Goal: Information Seeking & Learning: Learn about a topic

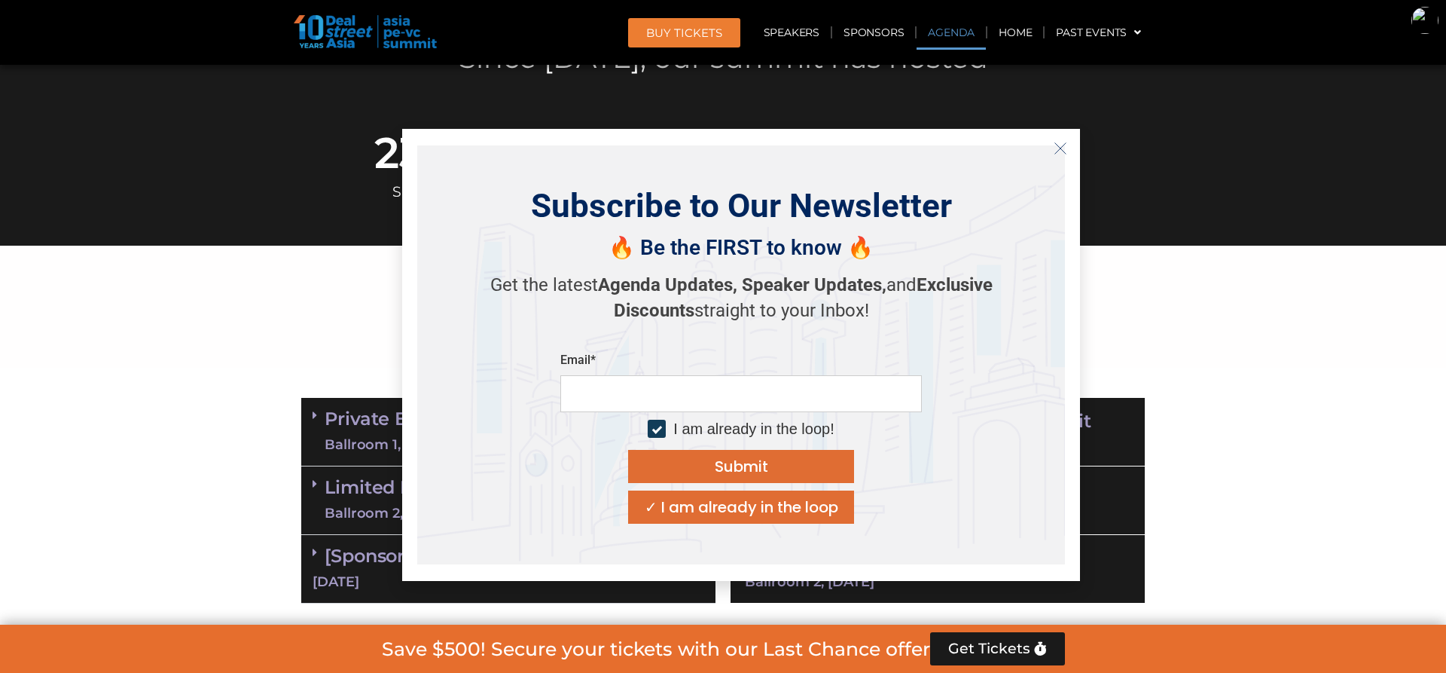
scroll to position [816, 0]
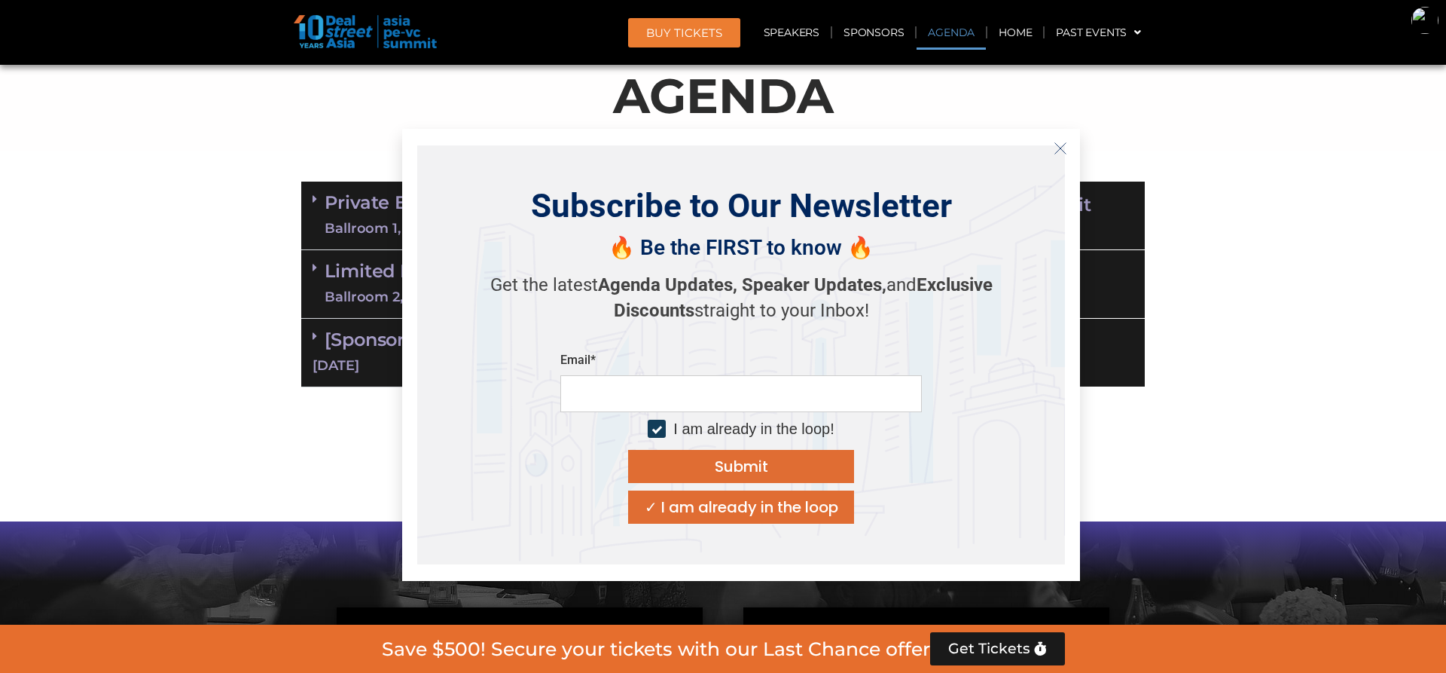
click at [1061, 146] on icon "Close" at bounding box center [1061, 149] width 14 height 14
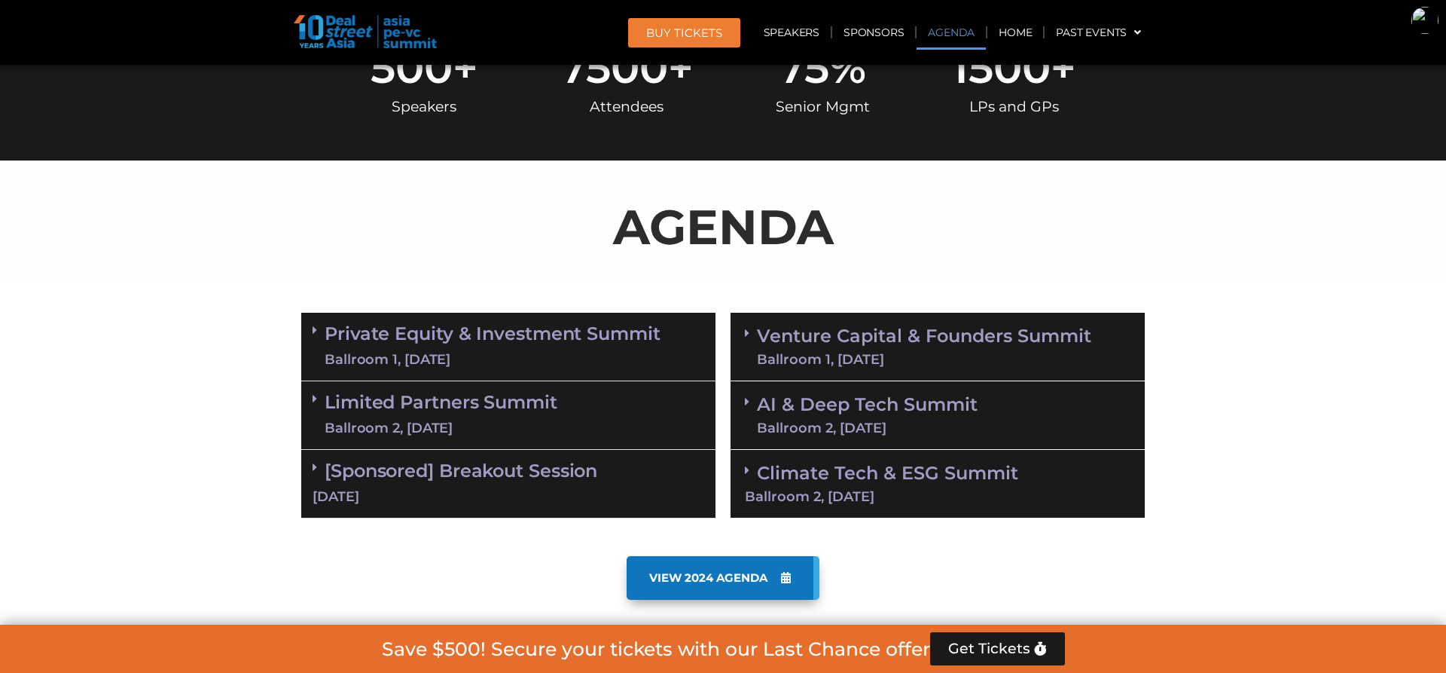
scroll to position [687, 0]
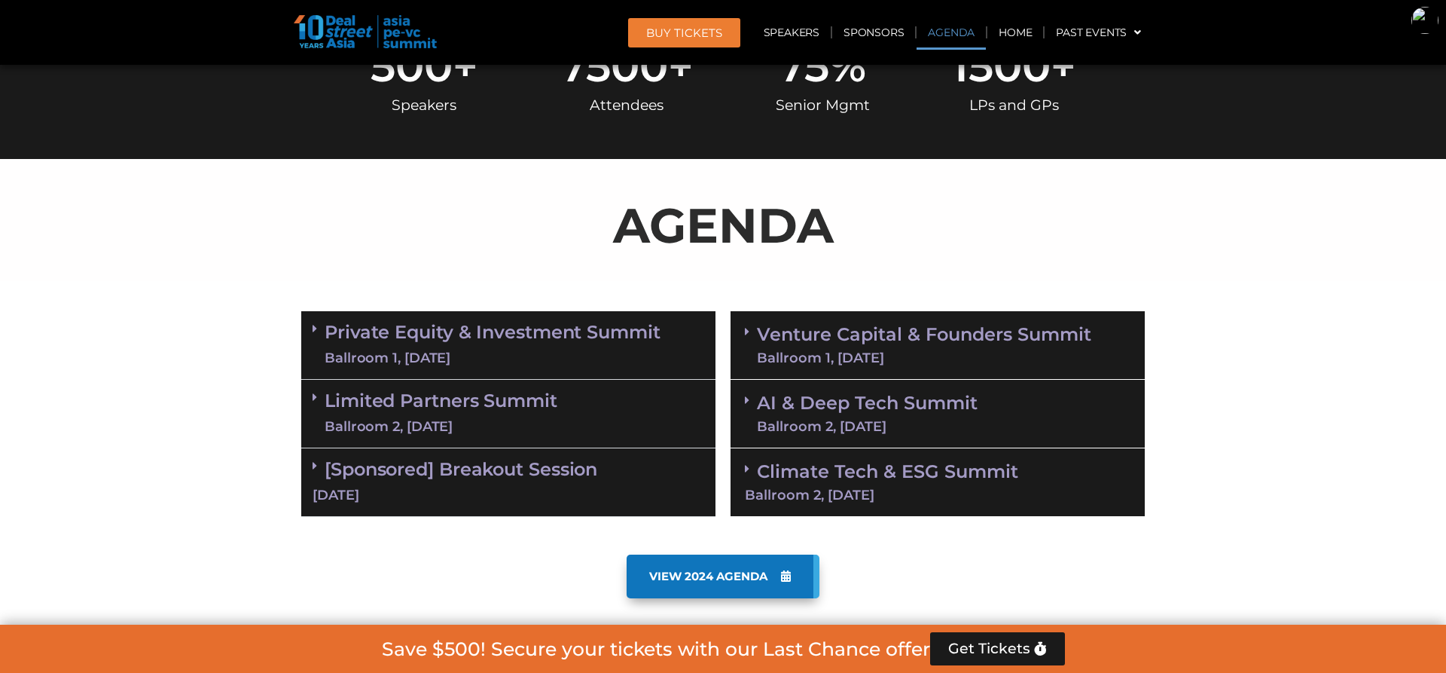
click at [747, 330] on icon at bounding box center [747, 331] width 5 height 12
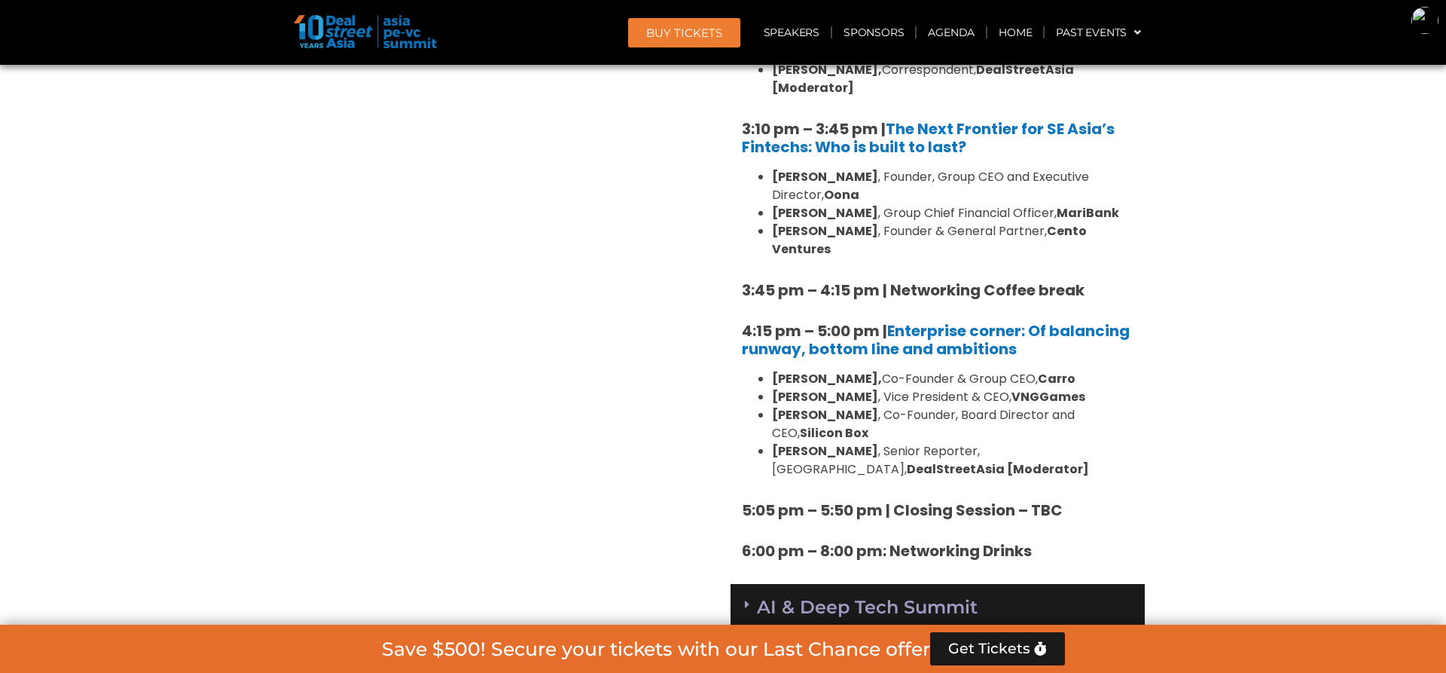
scroll to position [2379, 0]
click at [747, 600] on icon at bounding box center [747, 606] width 5 height 12
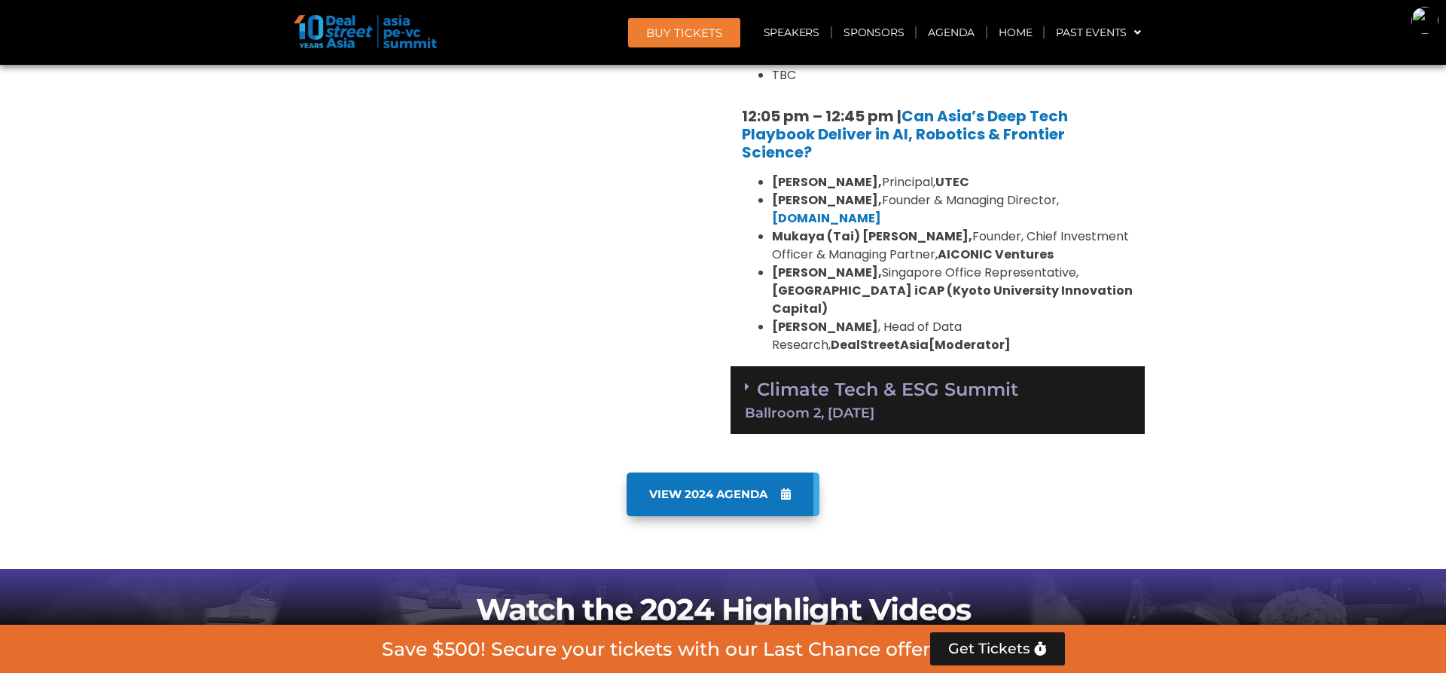
scroll to position [3303, 0]
click at [746, 381] on icon at bounding box center [747, 387] width 5 height 12
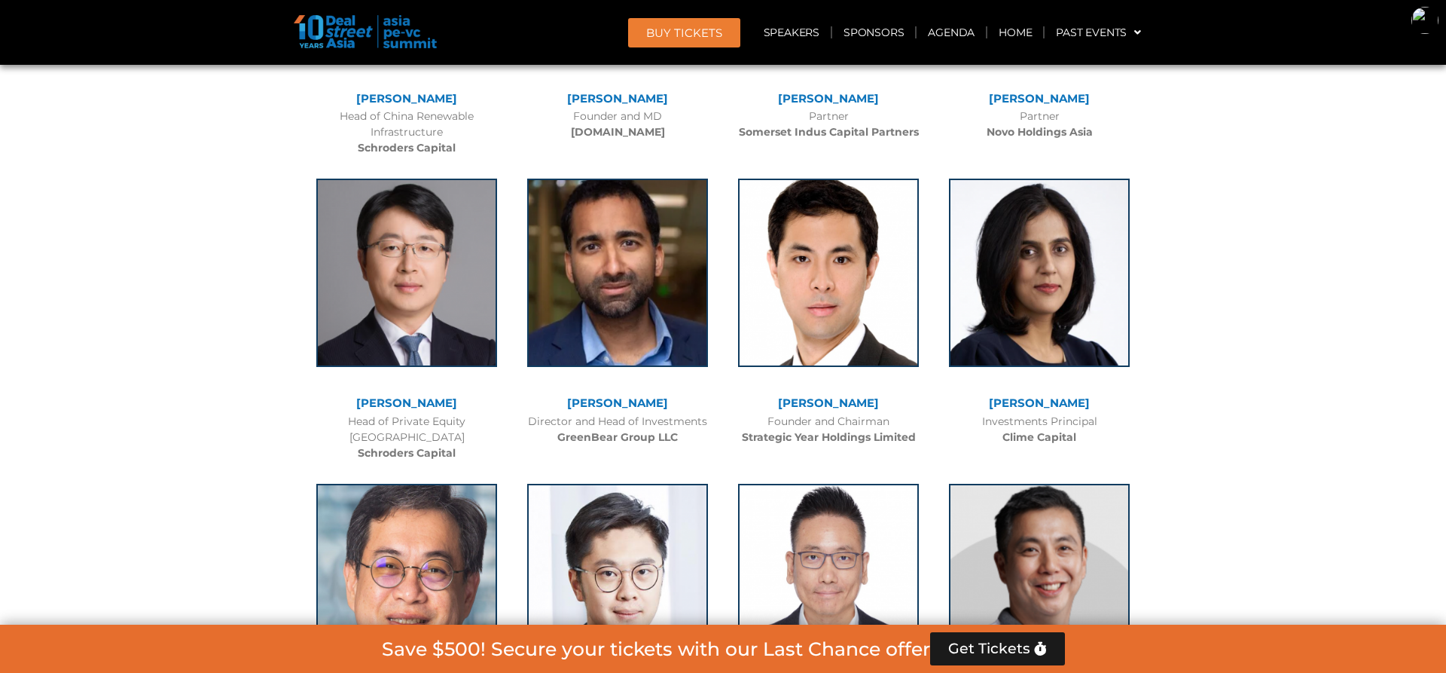
scroll to position [9018, 0]
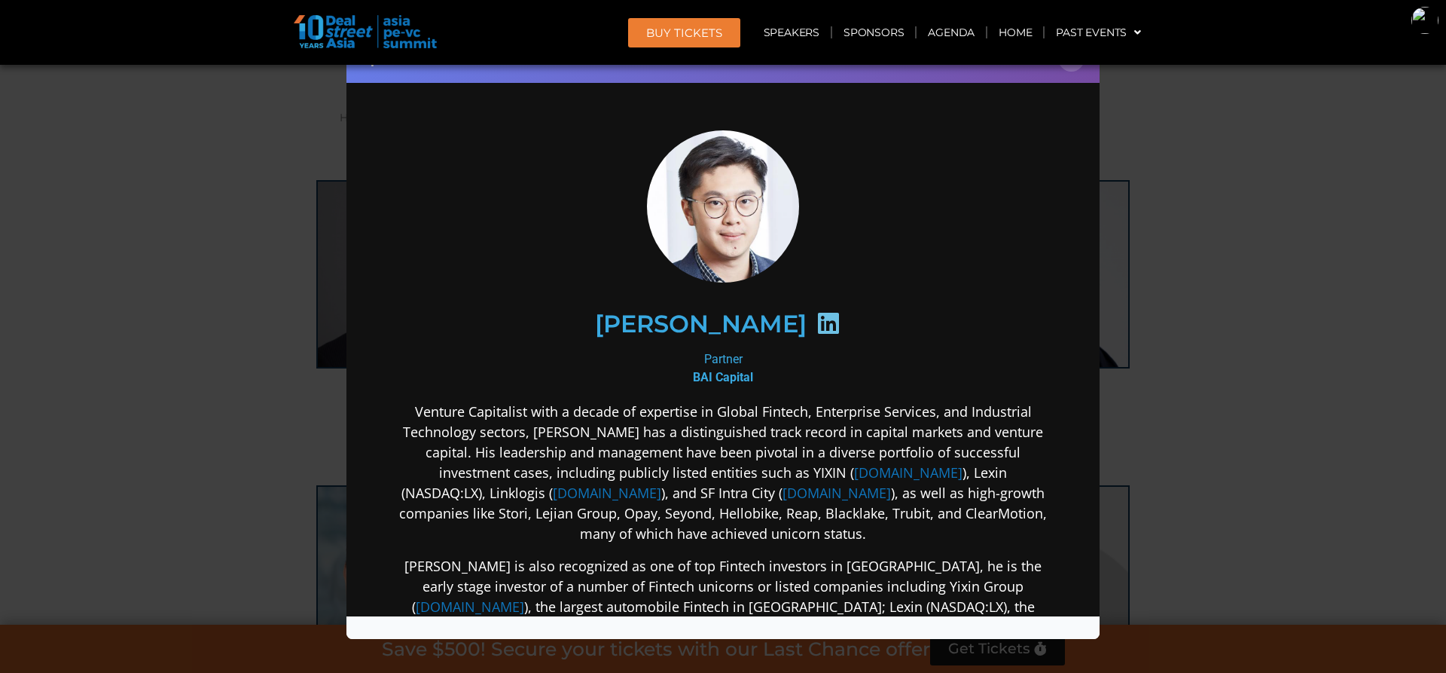
scroll to position [8967, 0]
click at [1074, 72] on div "Speaker Profile ×" at bounding box center [722, 58] width 753 height 49
click at [1073, 66] on button "×" at bounding box center [1071, 58] width 26 height 26
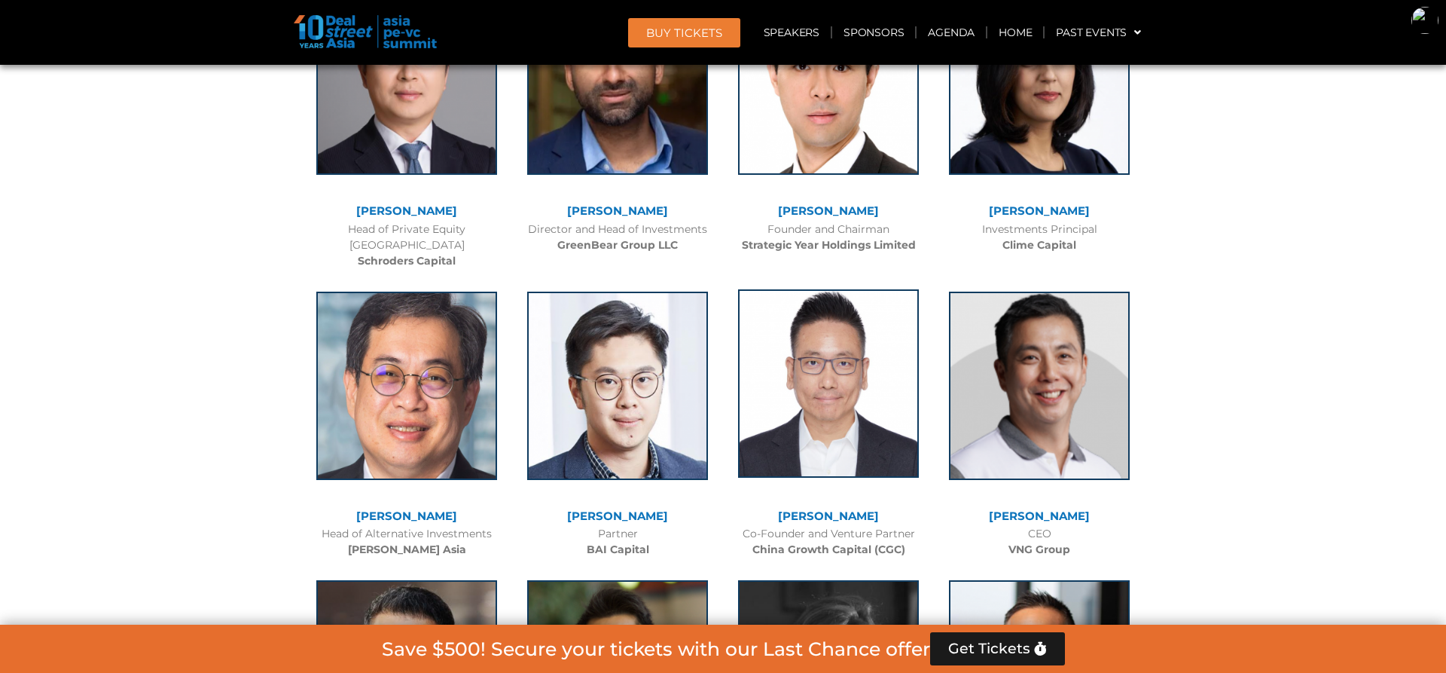
scroll to position [9190, 0]
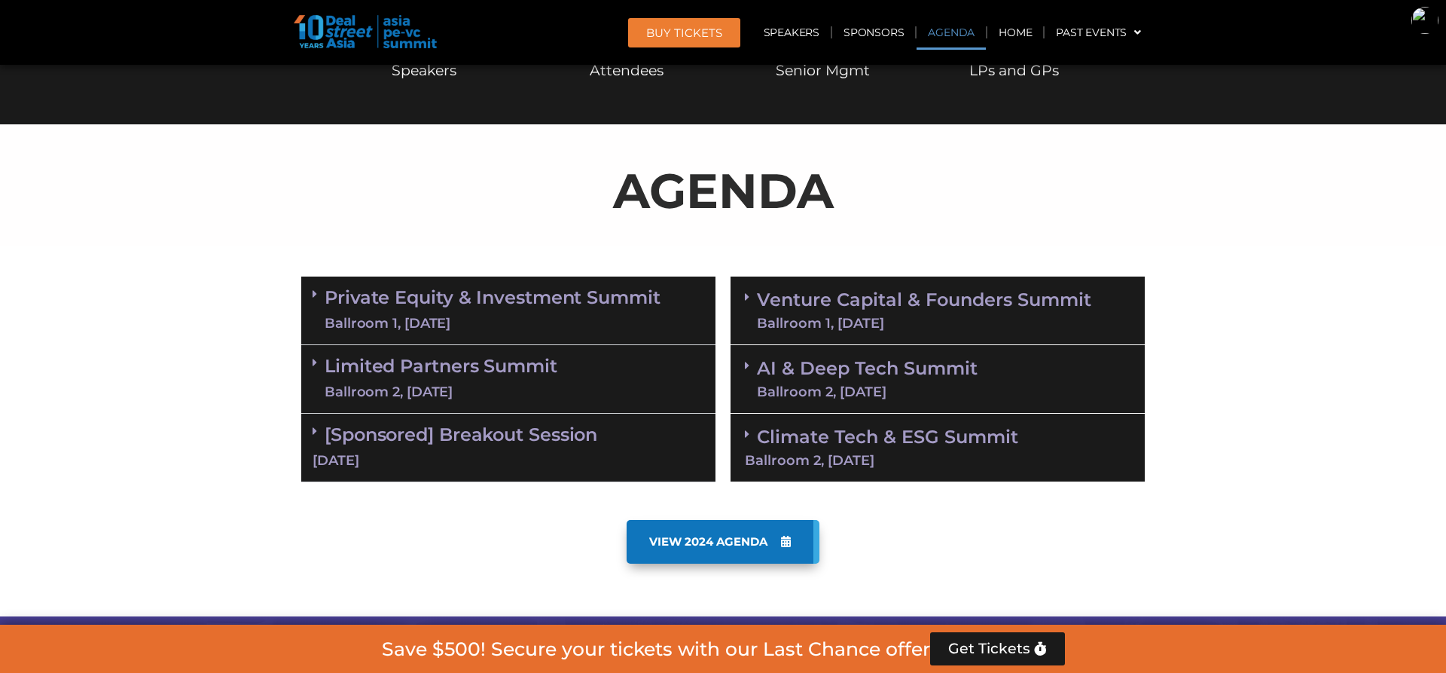
scroll to position [722, 0]
click at [313, 359] on icon at bounding box center [315, 362] width 5 height 12
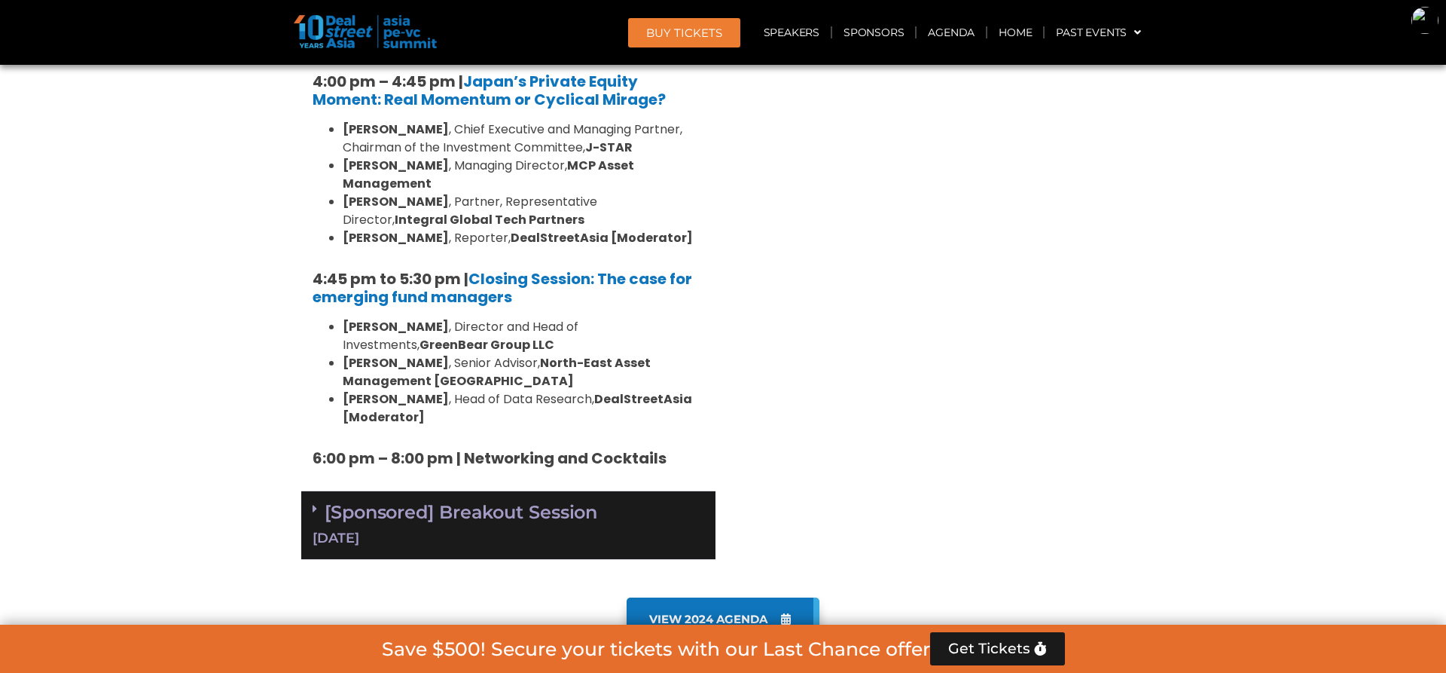
scroll to position [2205, 0]
click at [316, 503] on icon at bounding box center [315, 509] width 5 height 12
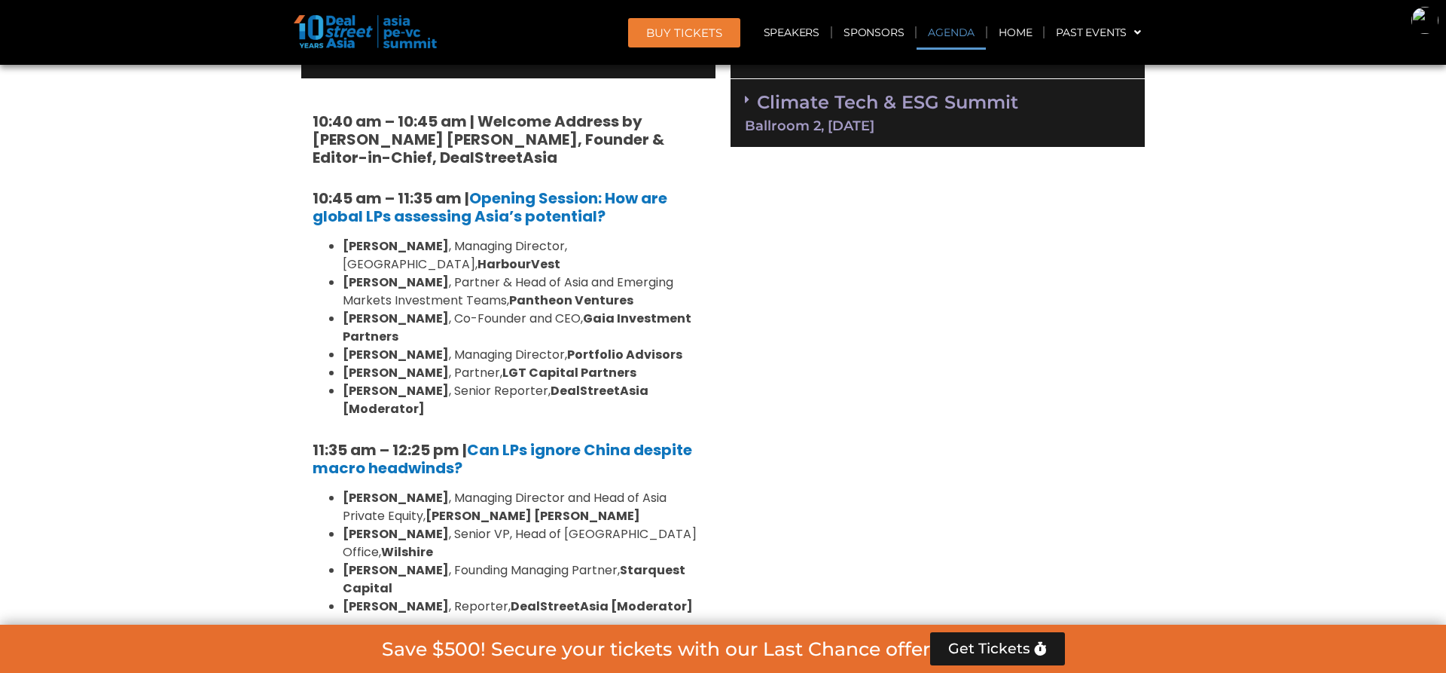
scroll to position [1055, 0]
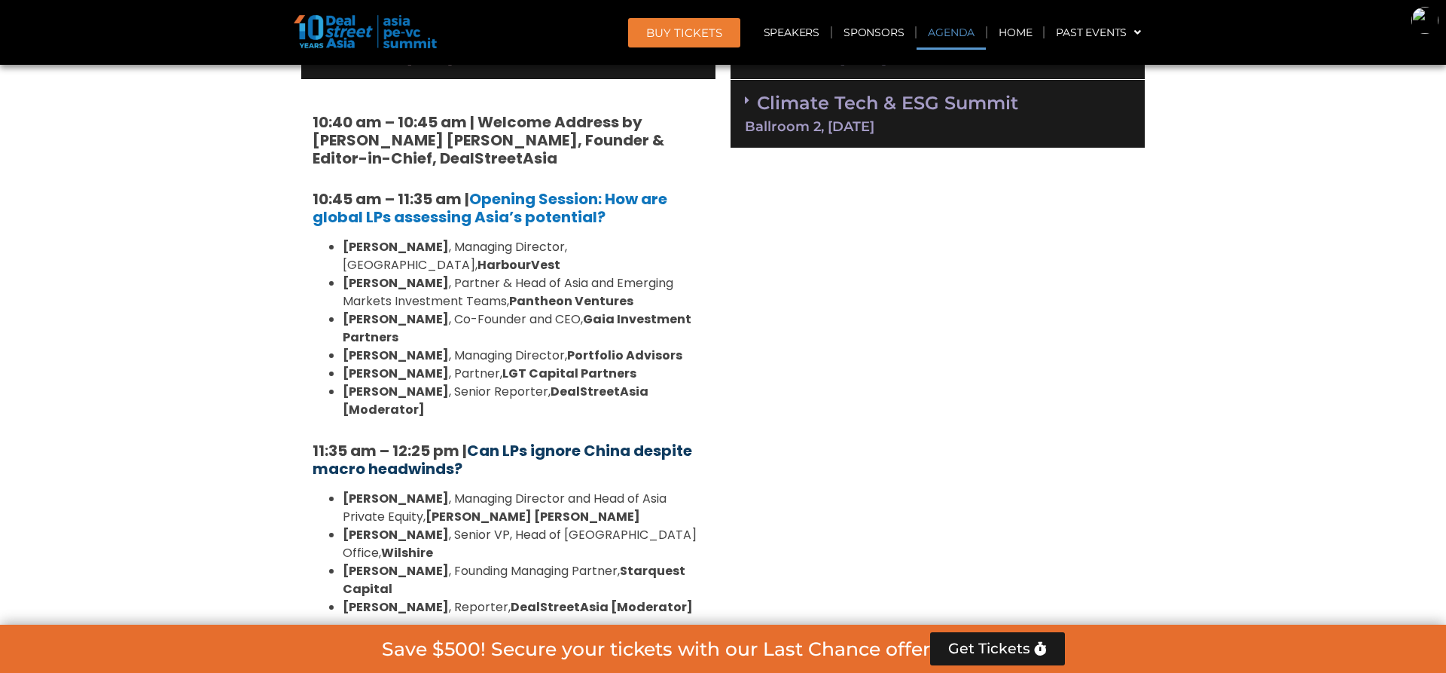
copy h5 "11:35 am – 12:25 pm | Can LPs ignore China despite macro headwinds?"
drag, startPoint x: 466, startPoint y: 426, endPoint x: 474, endPoint y: 407, distance: 21.0
click at [474, 441] on h5 "11:35 am – 12:25 pm | Can LPs ignore China despite macro headwinds?" at bounding box center [509, 459] width 392 height 36
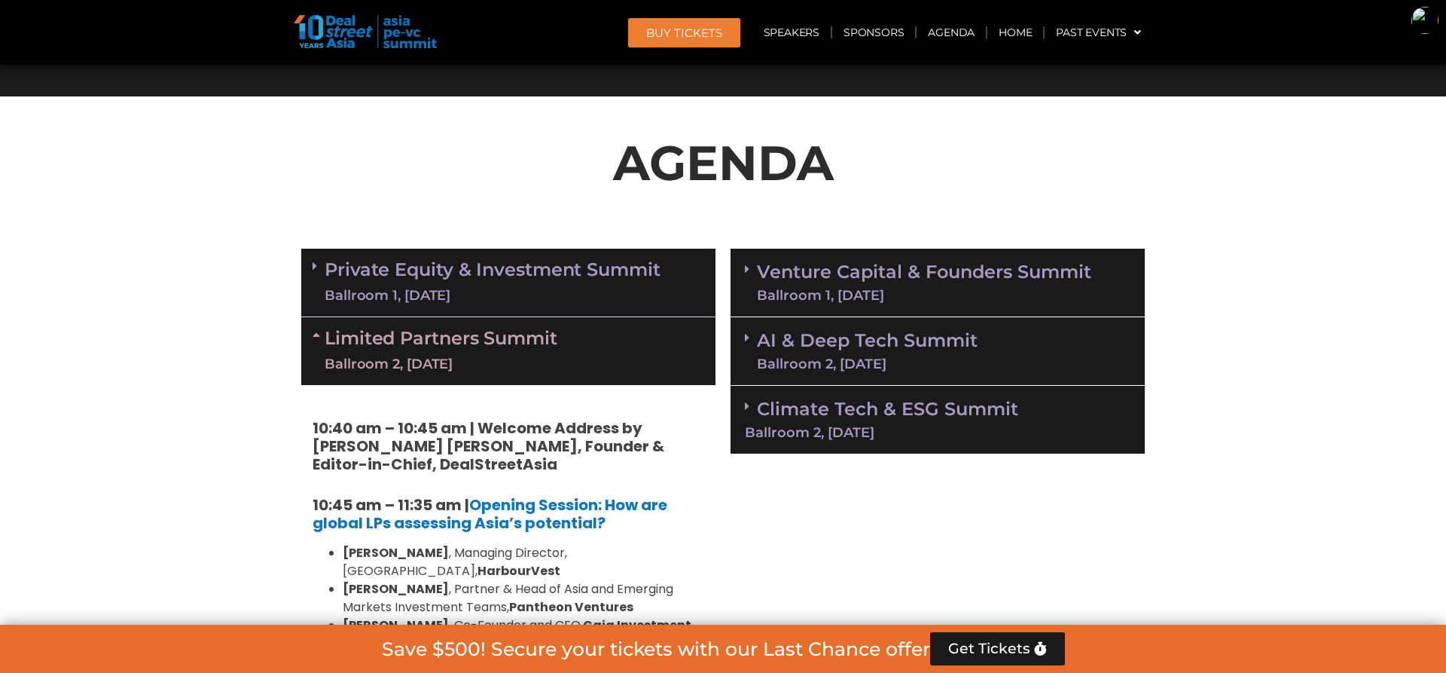
scroll to position [968, 0]
